Goal: Check status

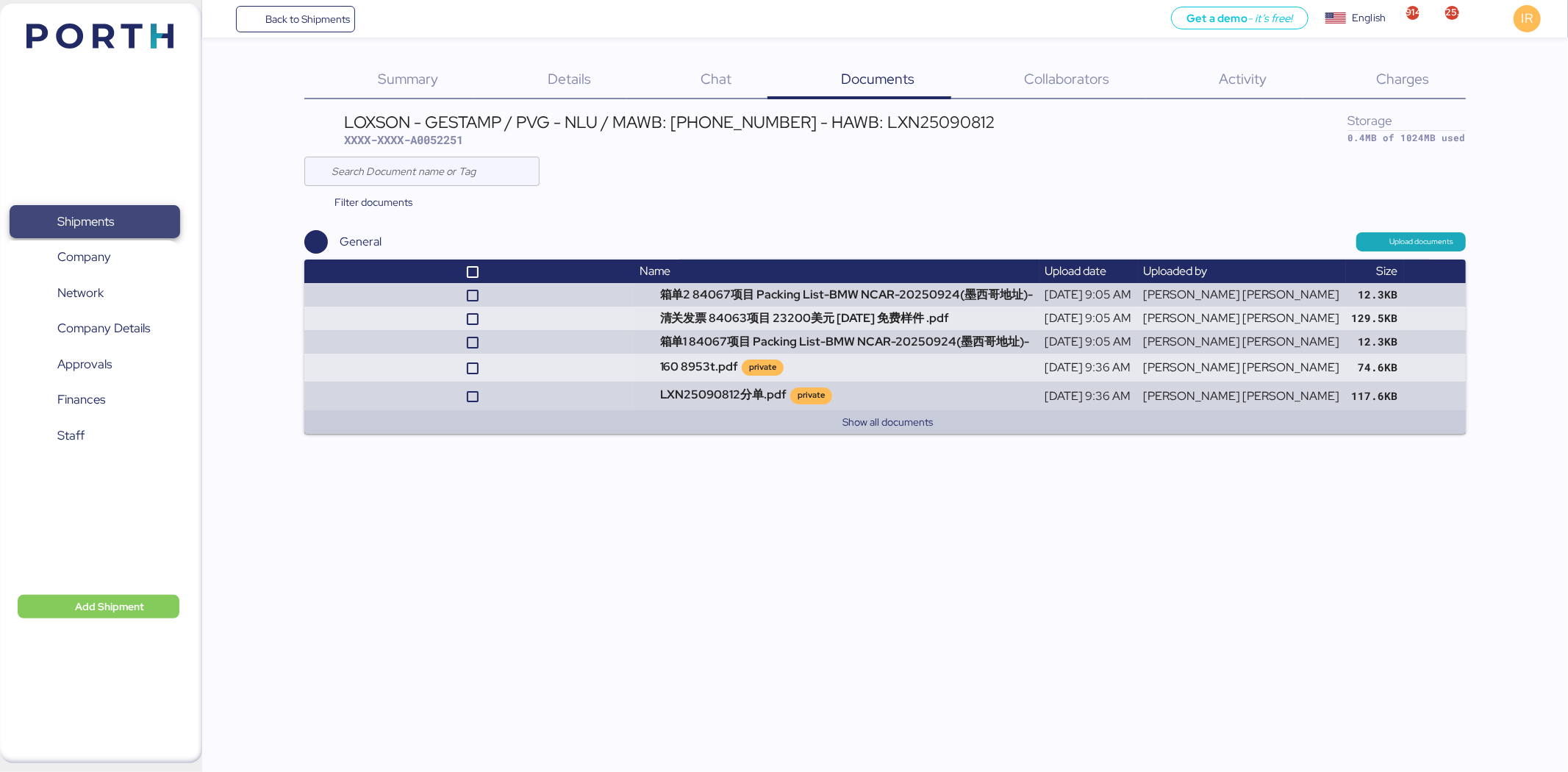
click at [55, 212] on span "Shipments" at bounding box center [94, 221] width 158 height 21
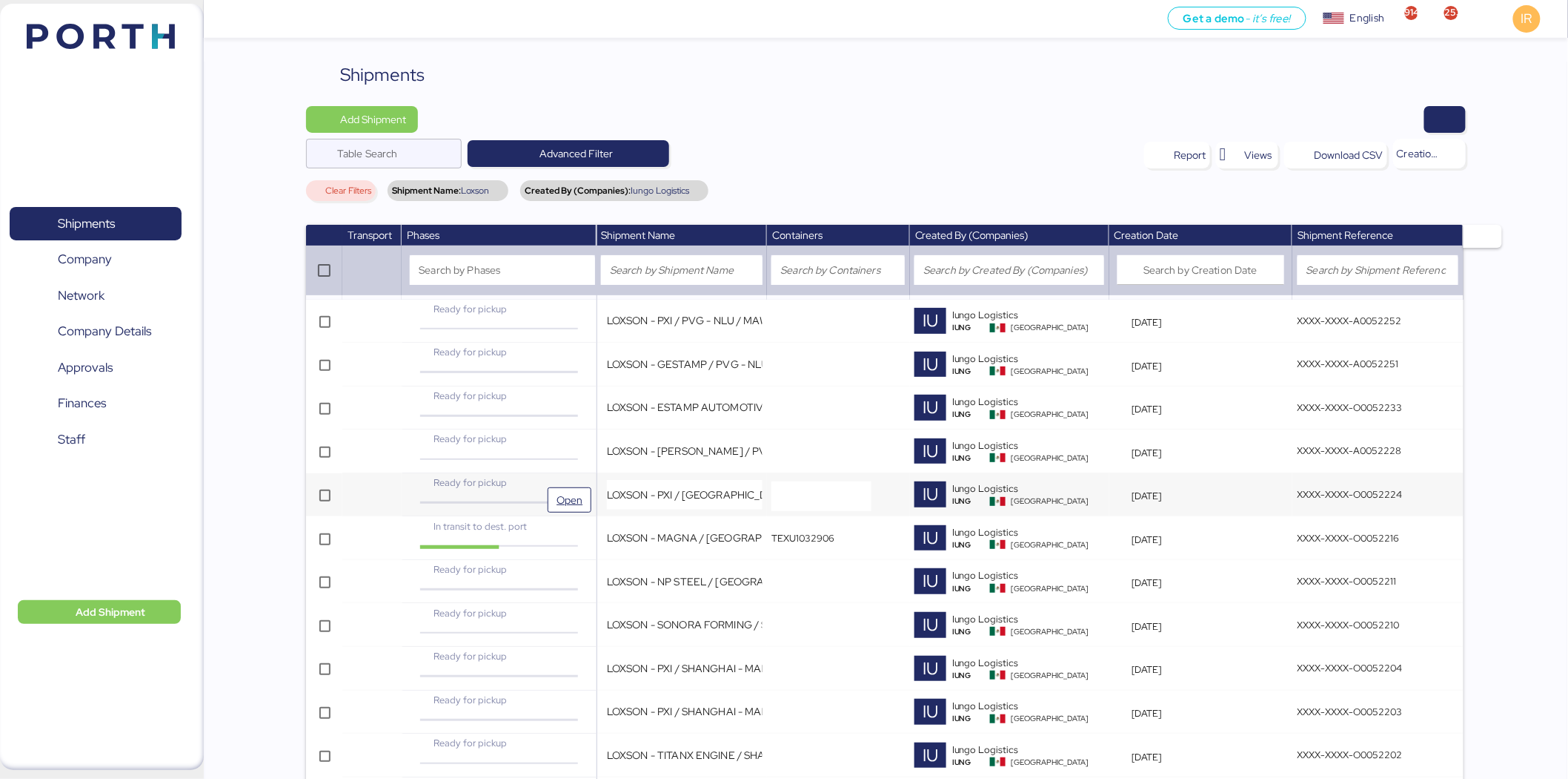
click at [569, 483] on div "Ready for pickup" at bounding box center [498, 482] width 162 height 15
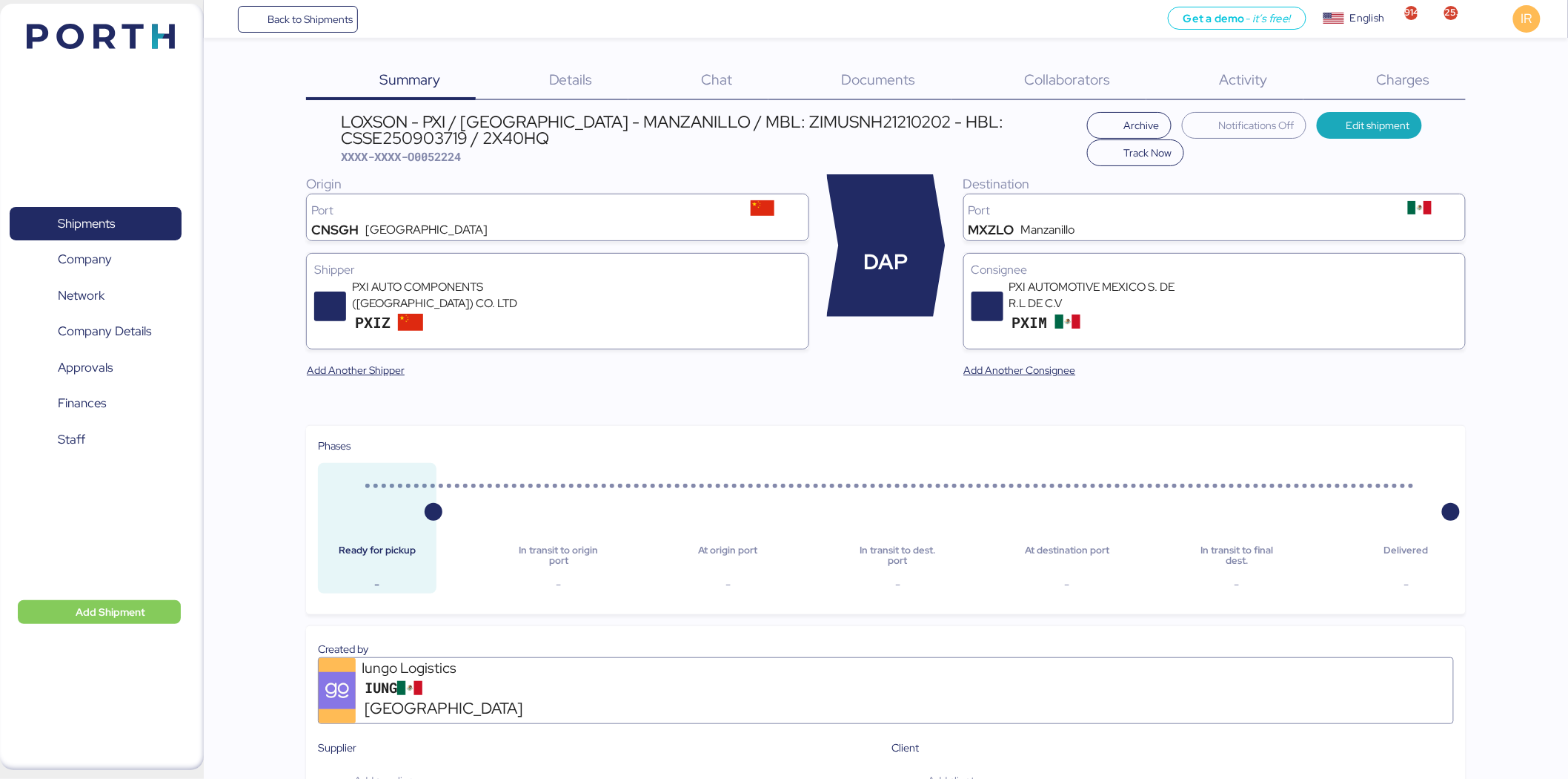
click at [1373, 91] on div "Charges 0" at bounding box center [1385, 81] width 162 height 39
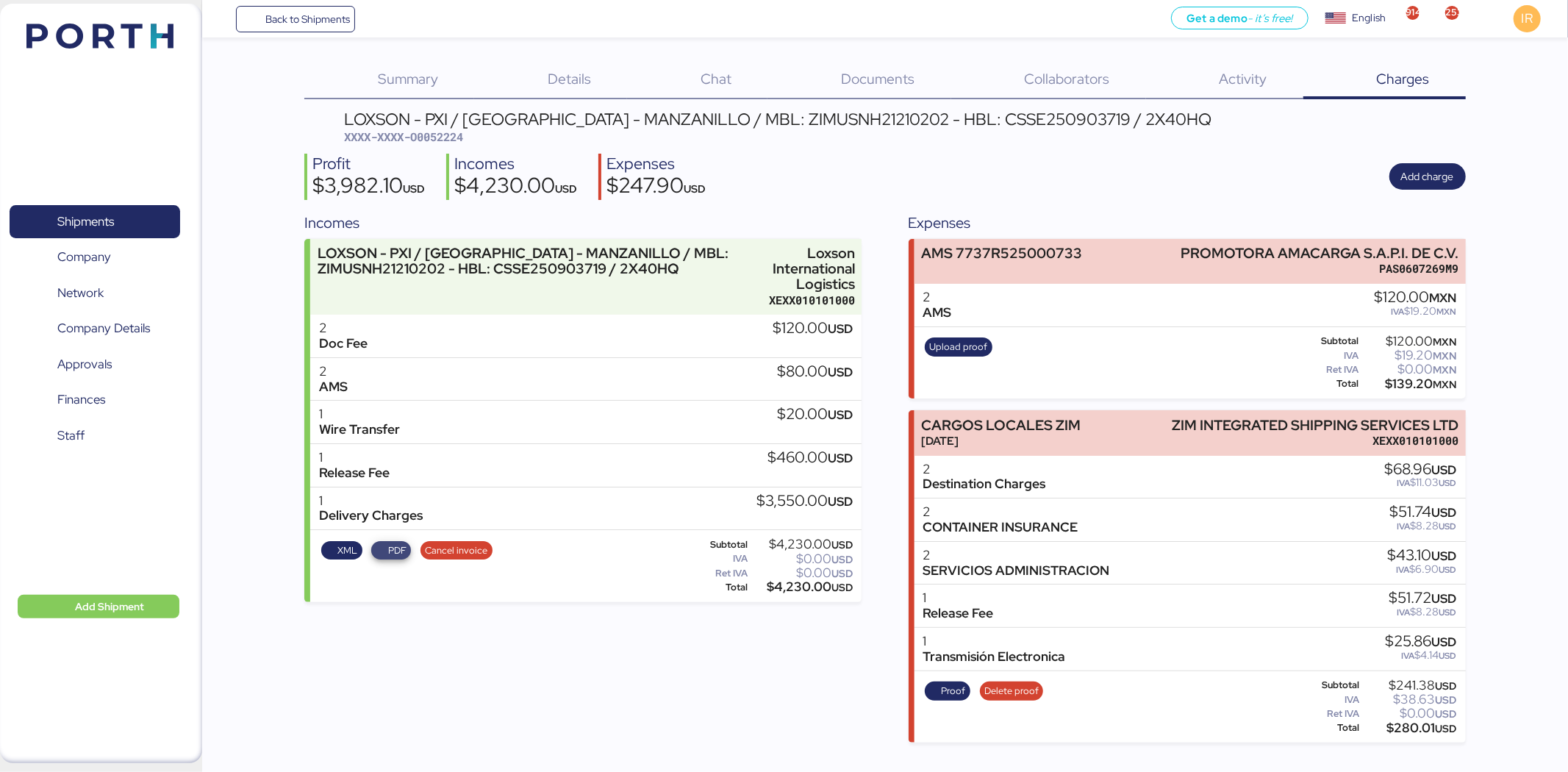
click at [381, 548] on span "PDF" at bounding box center [391, 550] width 30 height 16
